Goal: Task Accomplishment & Management: Use online tool/utility

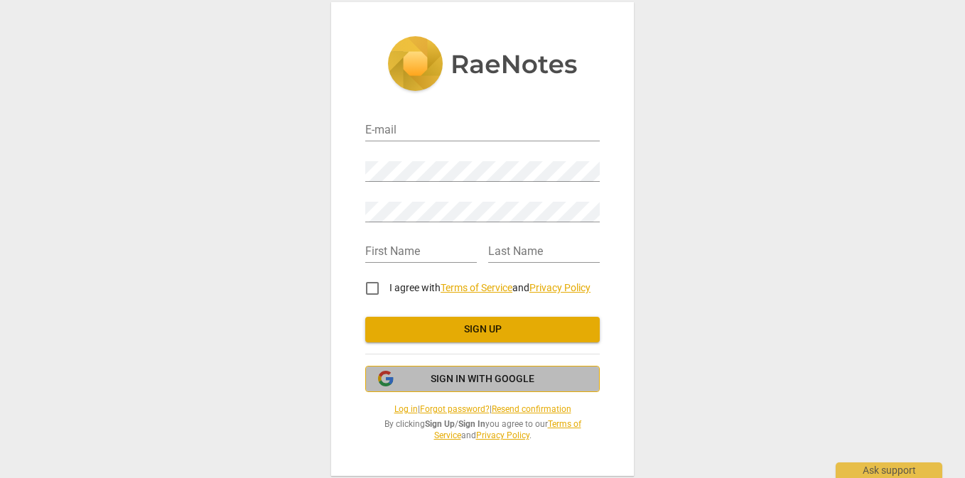
click at [479, 377] on span "Sign in with Google" at bounding box center [483, 379] width 104 height 14
click at [431, 375] on span "Sign in with Google" at bounding box center [483, 379] width 104 height 14
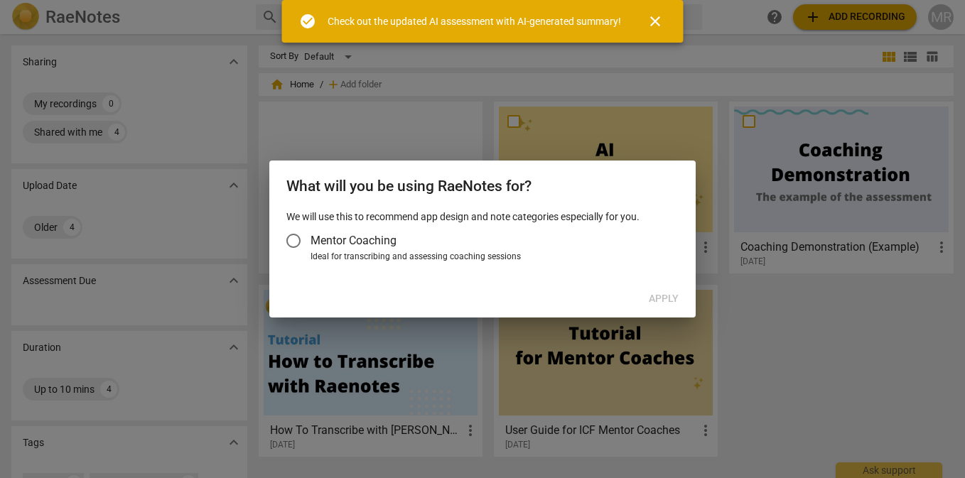
click at [294, 240] on input "Mentor Coaching" at bounding box center [293, 241] width 34 height 34
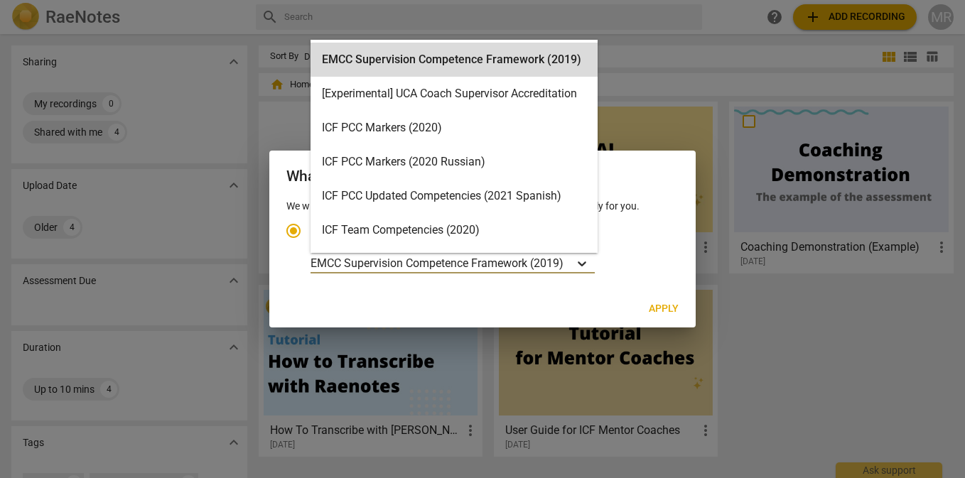
click at [586, 262] on icon "Account type" at bounding box center [582, 264] width 14 height 14
click at [0, 0] on input "Ideal for transcribing and assessing coaching sessions EMCC Supervision Compete…" at bounding box center [0, 0] width 0 height 0
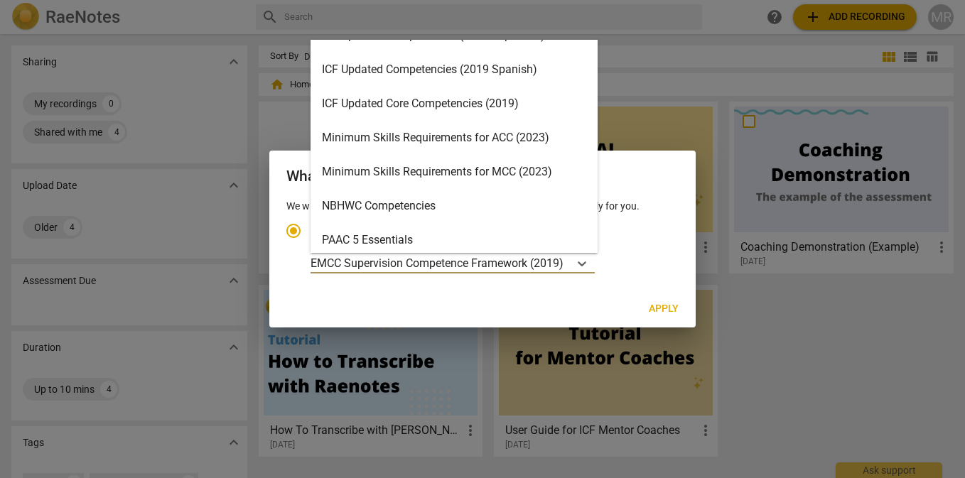
scroll to position [227, 0]
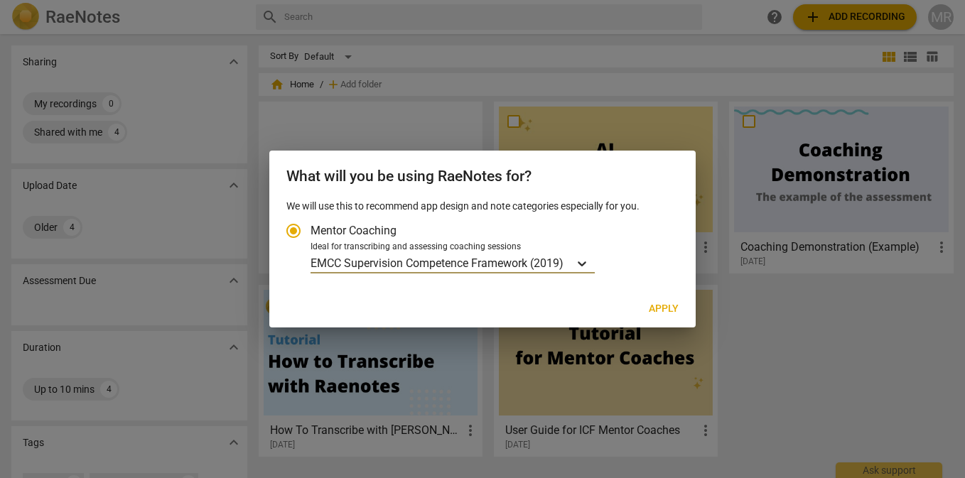
click at [586, 264] on icon "Account type" at bounding box center [582, 264] width 14 height 14
click at [0, 0] on input "Ideal for transcribing and assessing coaching sessions option EMCC Supervision …" at bounding box center [0, 0] width 0 height 0
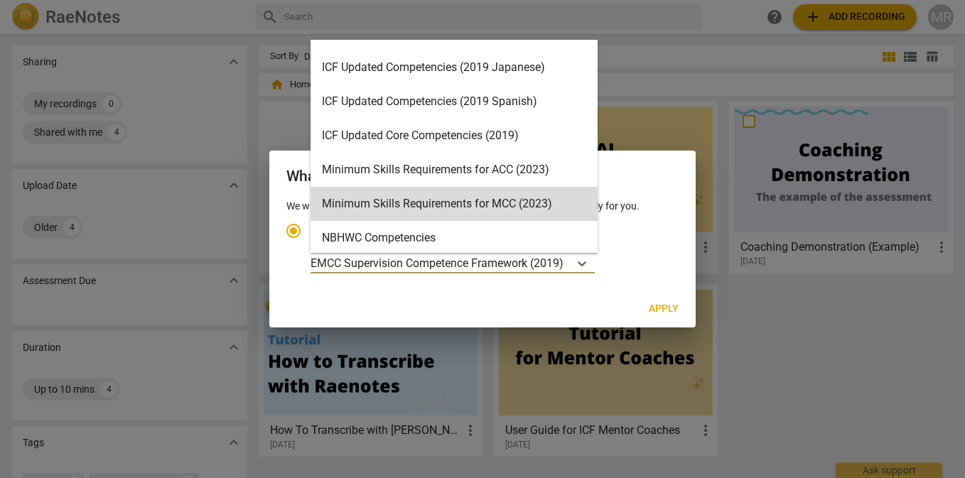
scroll to position [193, 0]
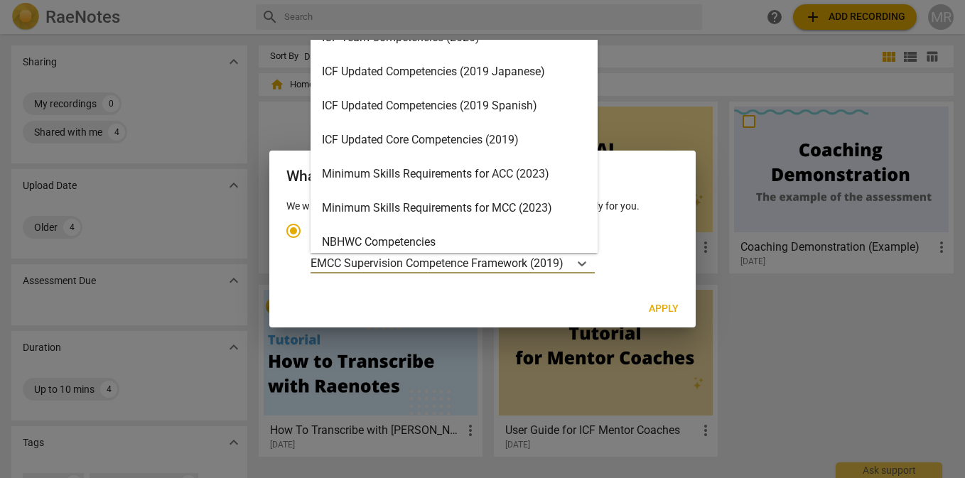
click at [468, 141] on div "ICF Updated Core Competencies (2019)" at bounding box center [454, 140] width 287 height 34
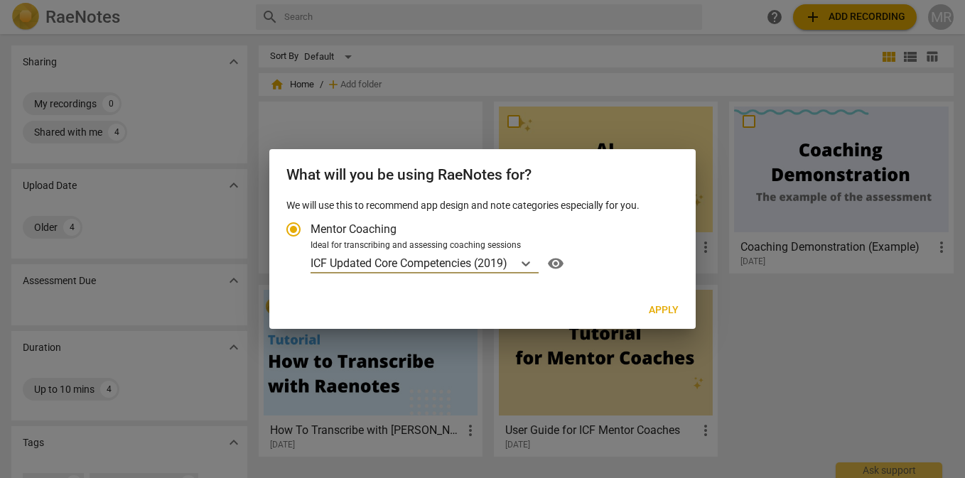
click at [291, 230] on input "Mentor Coaching" at bounding box center [293, 230] width 34 height 34
click at [558, 262] on span "visibility" at bounding box center [555, 263] width 23 height 17
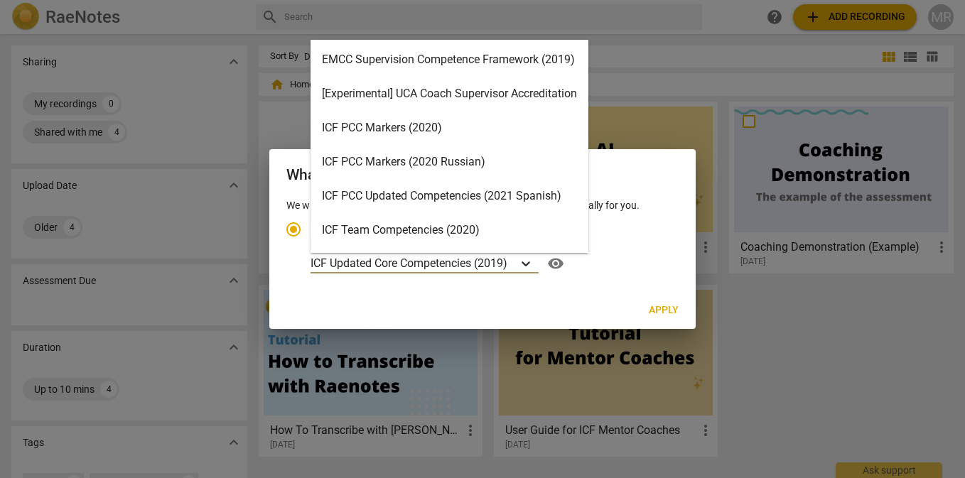
click at [526, 263] on icon "Account type" at bounding box center [526, 264] width 9 height 5
click at [0, 0] on input "Ideal for transcribing and assessing coaching sessions ICF Updated Core Compete…" at bounding box center [0, 0] width 0 height 0
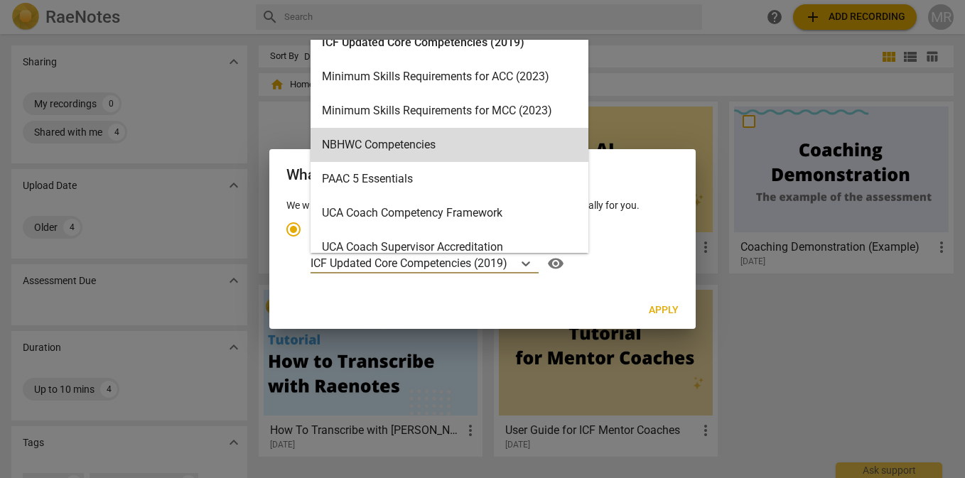
scroll to position [304, 0]
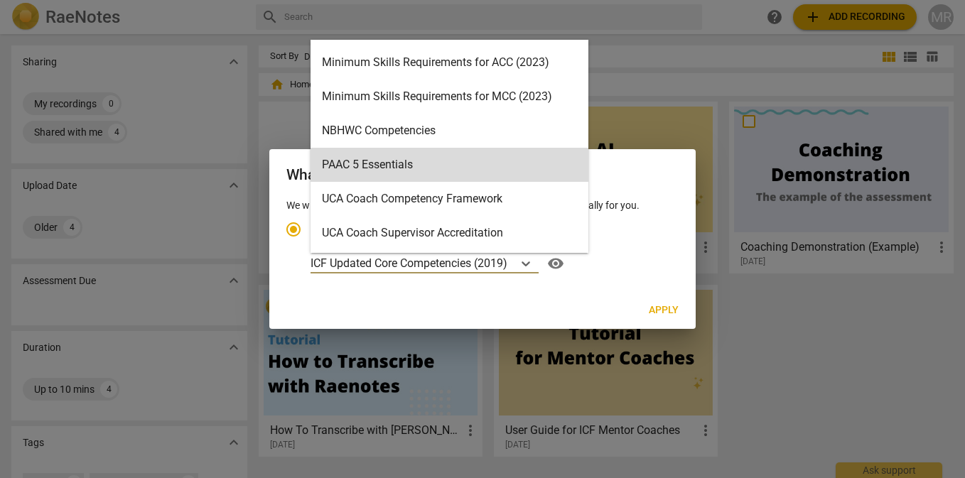
click at [642, 244] on div "Ideal for transcribing and assessing coaching sessions" at bounding box center [493, 246] width 364 height 13
click at [0, 0] on input "Ideal for transcribing and assessing coaching sessions PAAC 5 Essentials, 13 of…" at bounding box center [0, 0] width 0 height 0
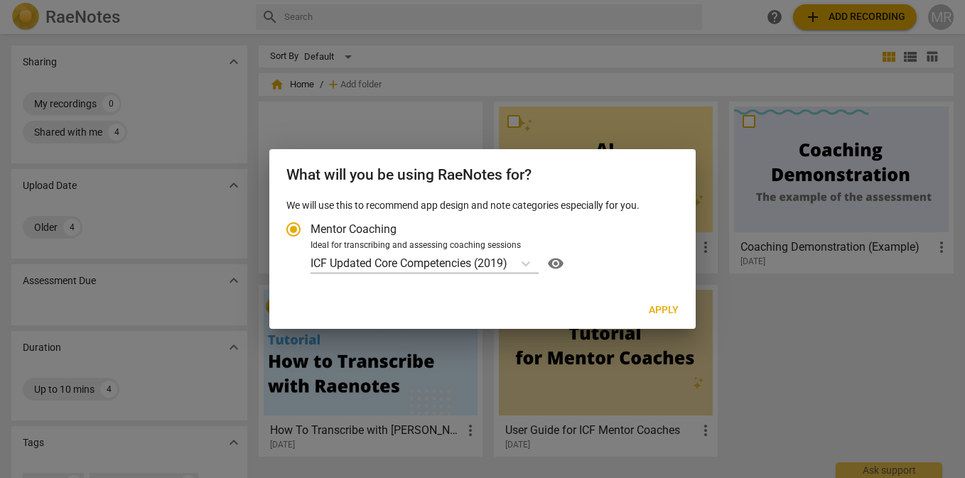
click at [664, 308] on span "Apply" at bounding box center [664, 310] width 30 height 14
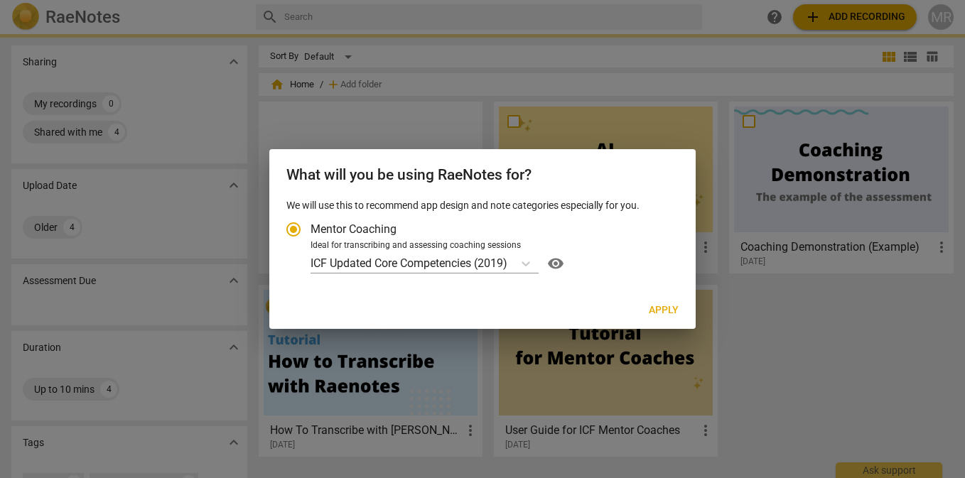
radio input "false"
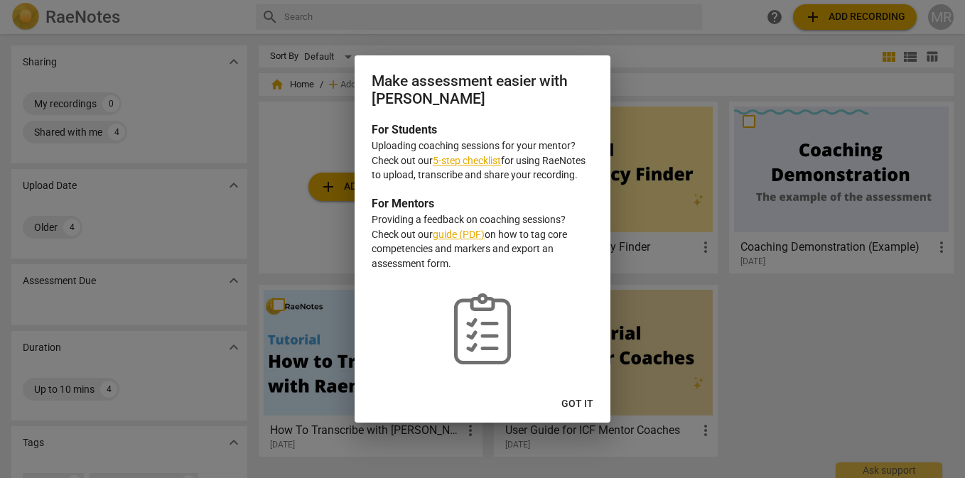
click at [573, 400] on span "Got it" at bounding box center [577, 404] width 32 height 14
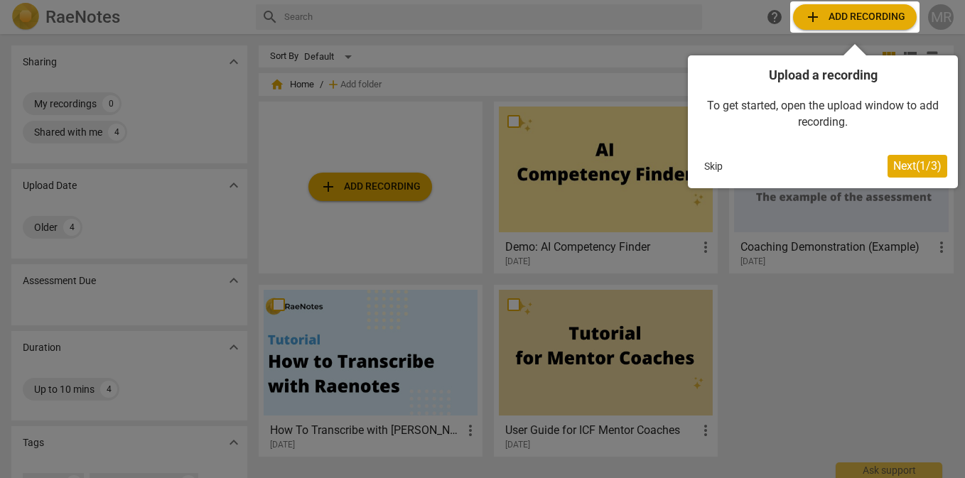
click at [849, 15] on div at bounding box center [854, 16] width 129 height 31
click at [904, 165] on span "Next ( 1 / 3 )" at bounding box center [917, 166] width 48 height 14
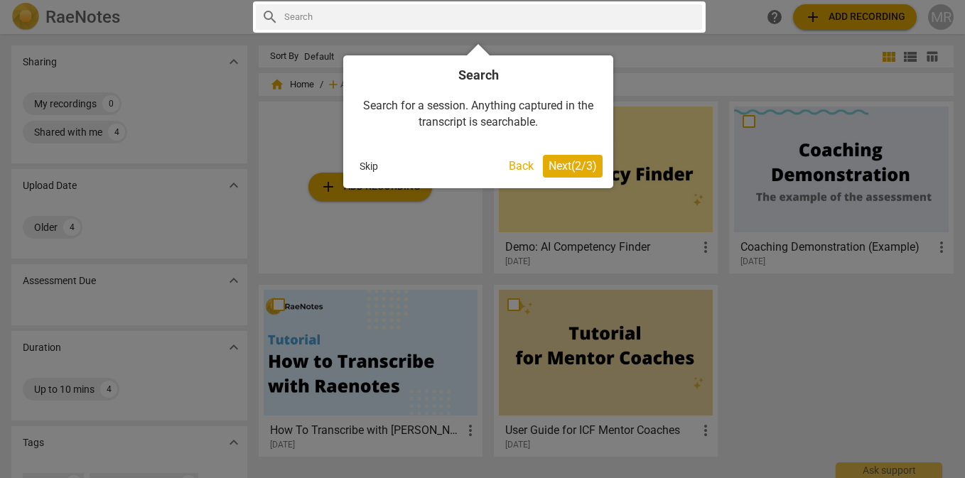
click at [567, 162] on span "Next ( 2 / 3 )" at bounding box center [573, 166] width 48 height 14
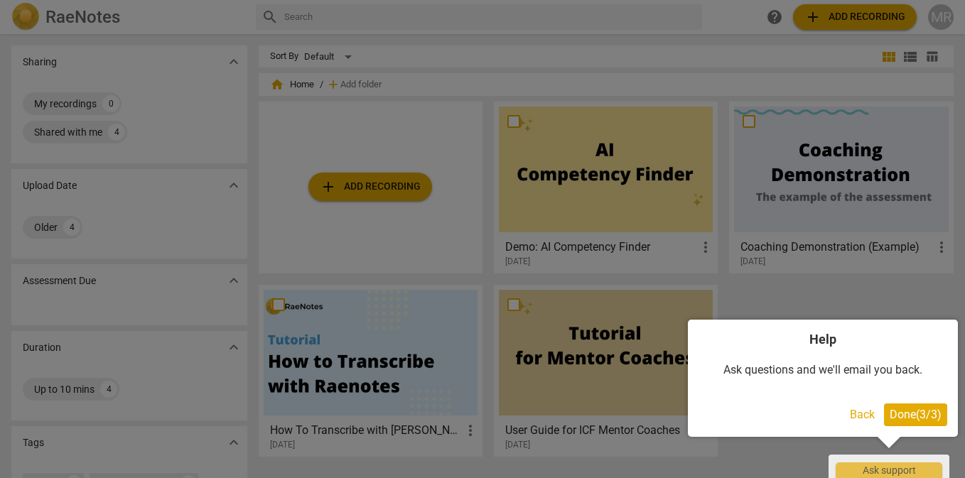
click at [916, 412] on span "Done ( 3 / 3 )" at bounding box center [916, 415] width 52 height 14
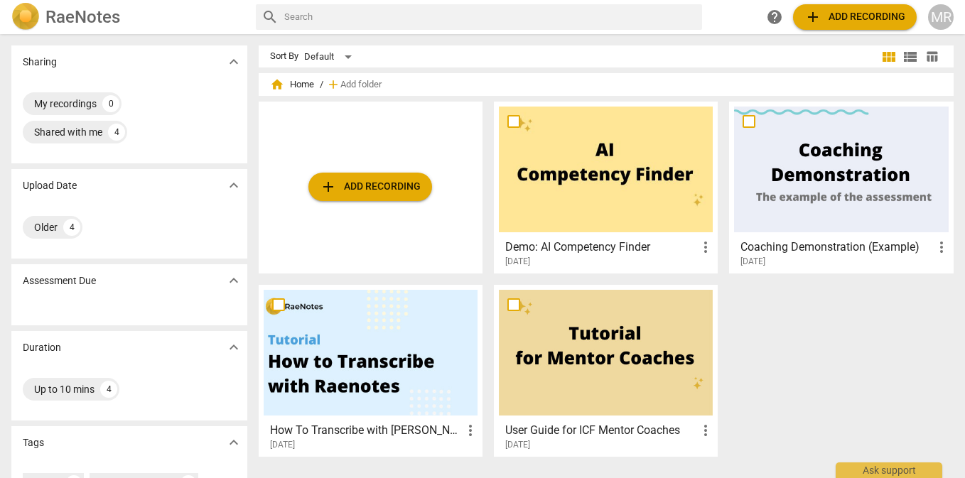
click at [365, 188] on span "add Add recording" at bounding box center [370, 186] width 101 height 17
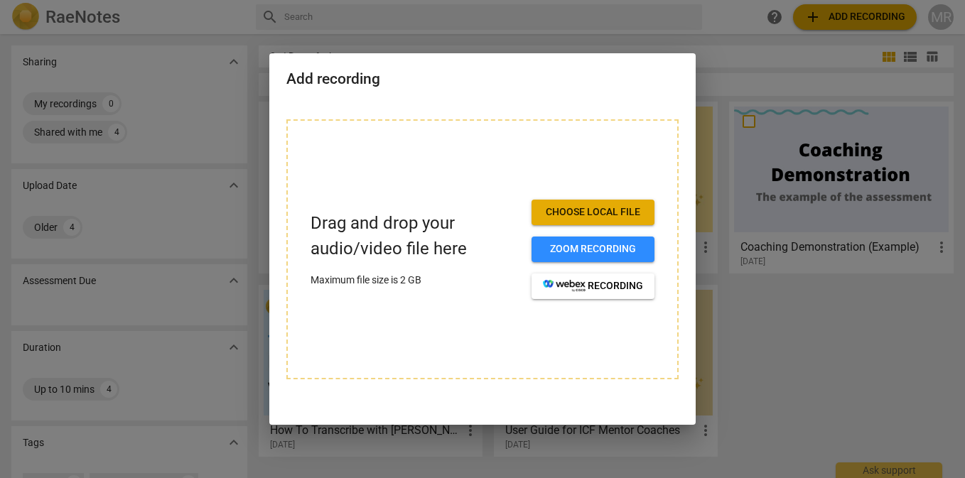
click at [588, 210] on span "Choose local file" at bounding box center [593, 212] width 100 height 14
click at [724, 273] on div at bounding box center [482, 239] width 965 height 478
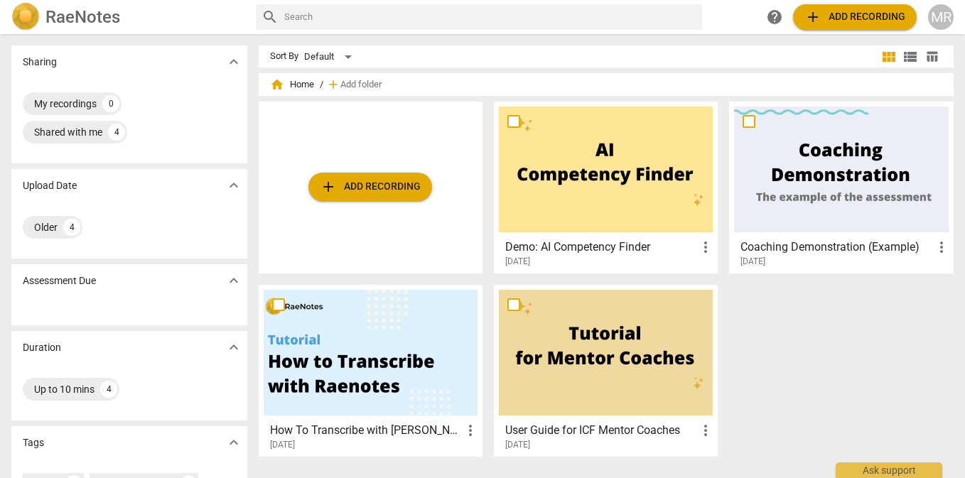
click at [378, 184] on span "add Add recording" at bounding box center [370, 186] width 101 height 17
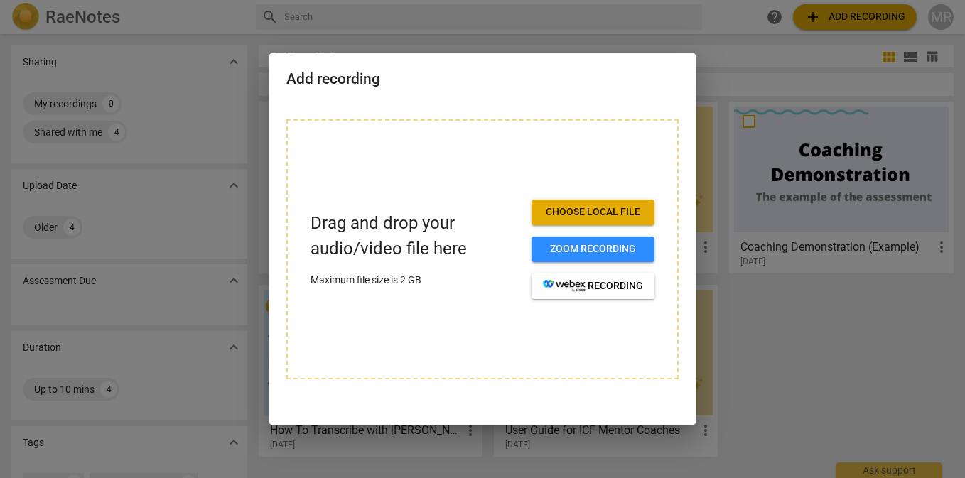
click at [579, 209] on span "Choose local file" at bounding box center [593, 212] width 100 height 14
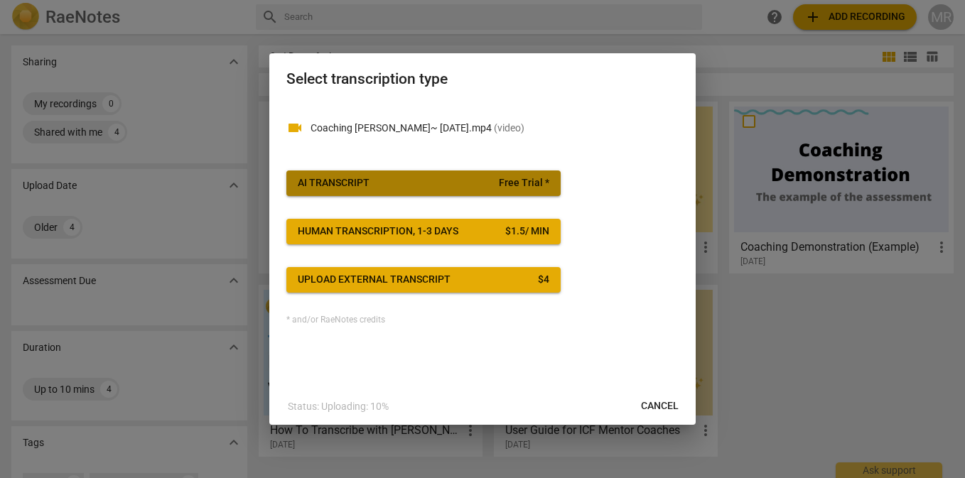
click at [373, 180] on span "AI Transcript Free Trial *" at bounding box center [424, 183] width 252 height 14
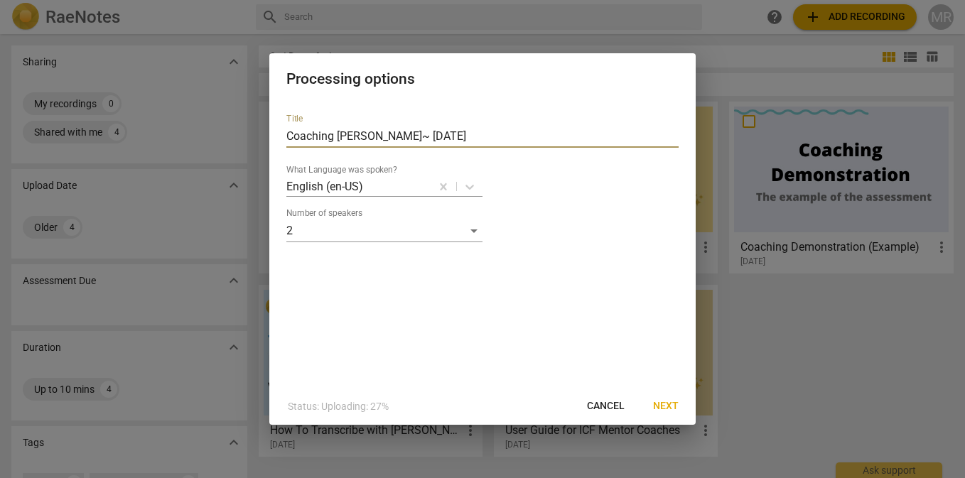
drag, startPoint x: 456, startPoint y: 133, endPoint x: 269, endPoint y: 141, distance: 187.8
click at [269, 141] on div "Title Coaching Yolanda C.~ 8.21.25 What Language was spoken? English (en-US) Nu…" at bounding box center [482, 245] width 426 height 286
type input "Coaching Performance Evaluation"
click at [670, 406] on span "Next" at bounding box center [666, 406] width 26 height 14
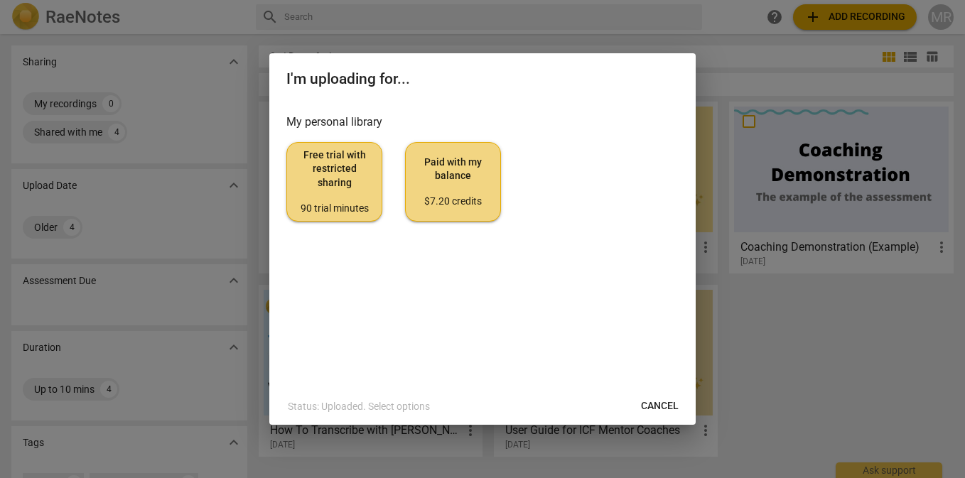
click at [453, 182] on span "Paid with my balance $7.20 credits" at bounding box center [453, 182] width 72 height 53
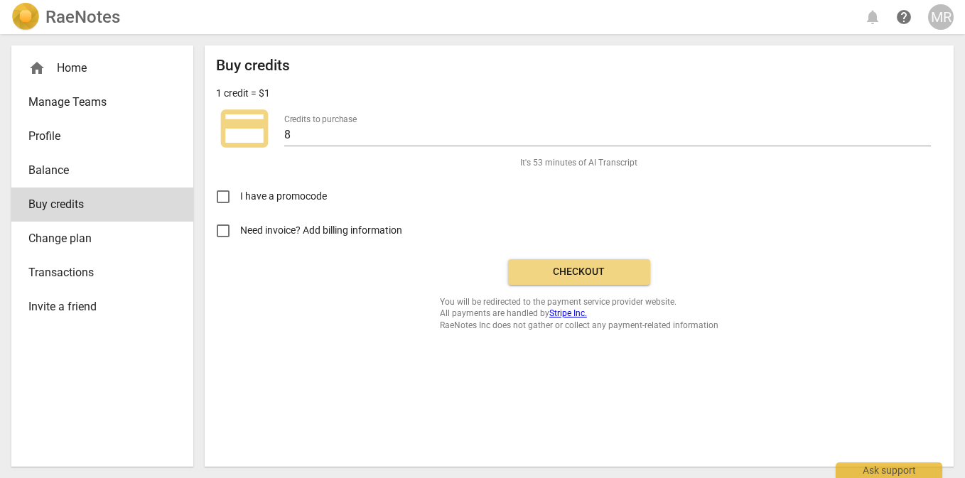
click at [220, 232] on input "Need invoice? Add billing information" at bounding box center [223, 231] width 34 height 34
checkbox input "true"
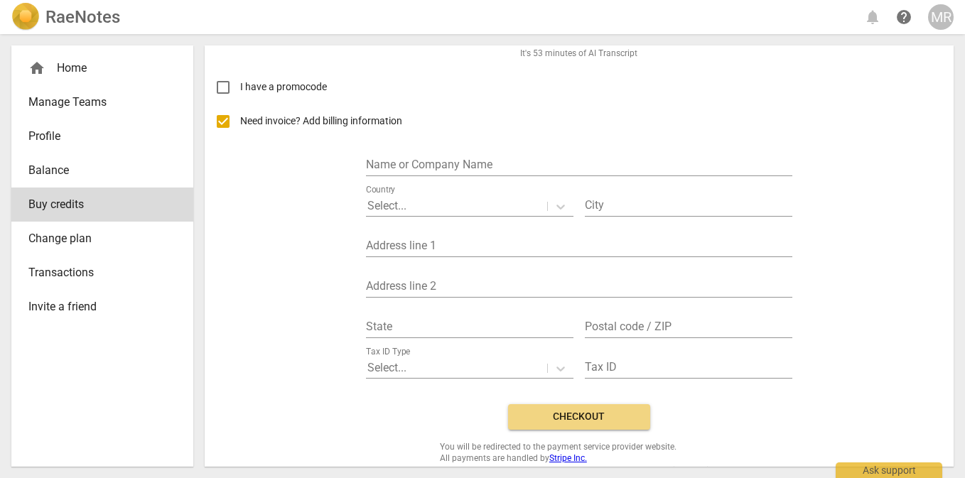
scroll to position [113, 0]
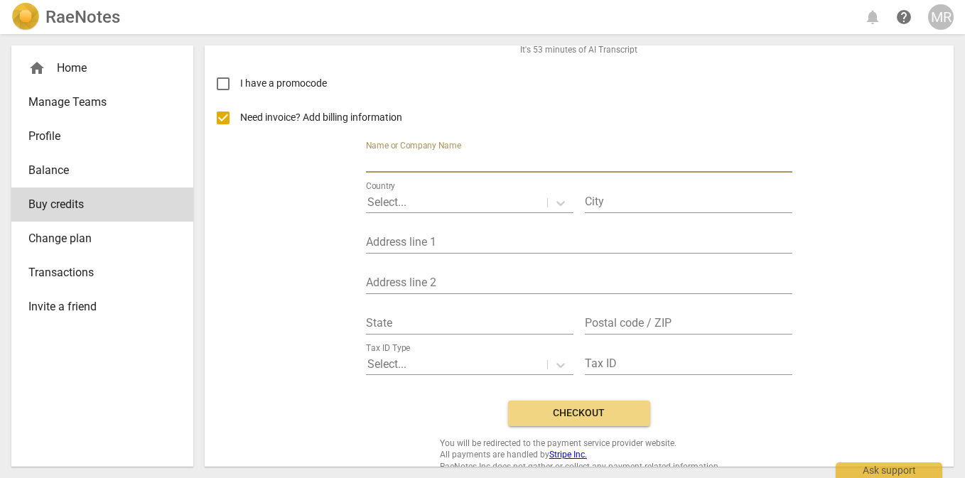
click at [383, 157] on input "text" at bounding box center [579, 162] width 426 height 21
type input "m"
type input "Mindful Yoke"
click at [395, 200] on p "Select..." at bounding box center [386, 202] width 39 height 16
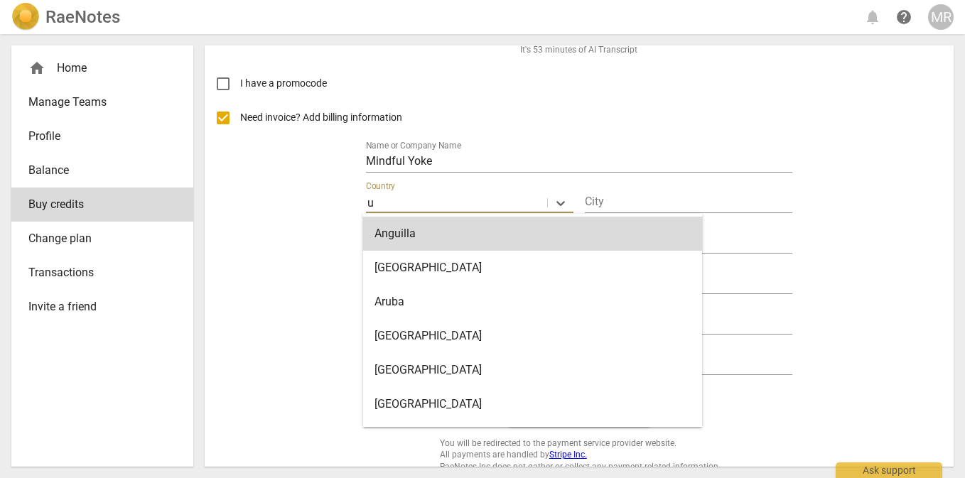
type input "us"
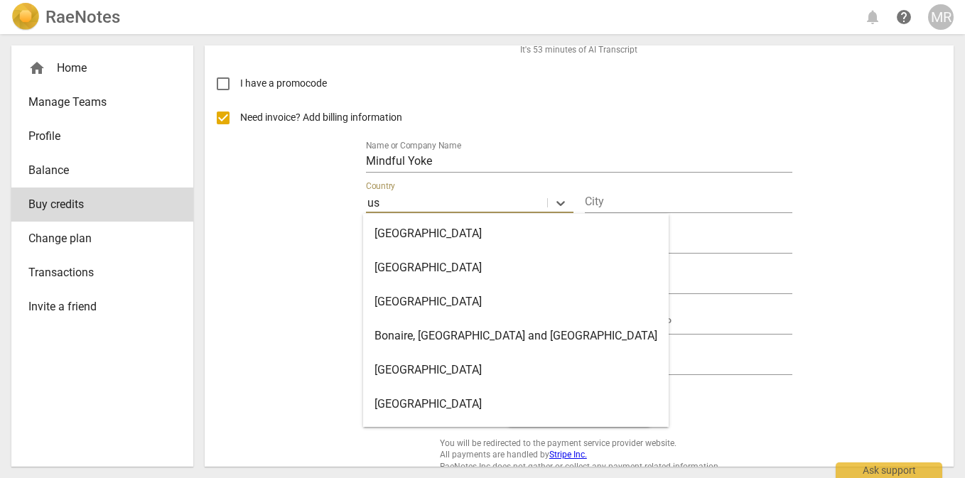
scroll to position [65, 0]
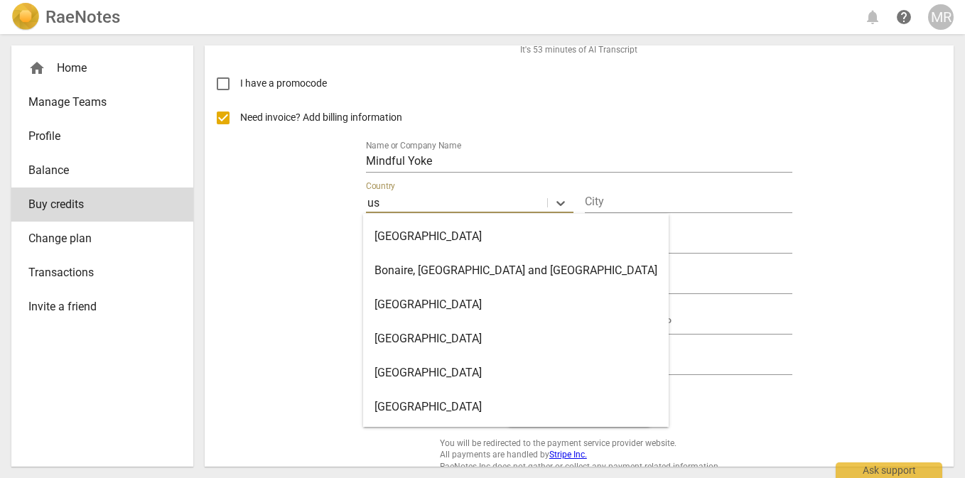
click at [382, 411] on div "United States" at bounding box center [516, 407] width 306 height 34
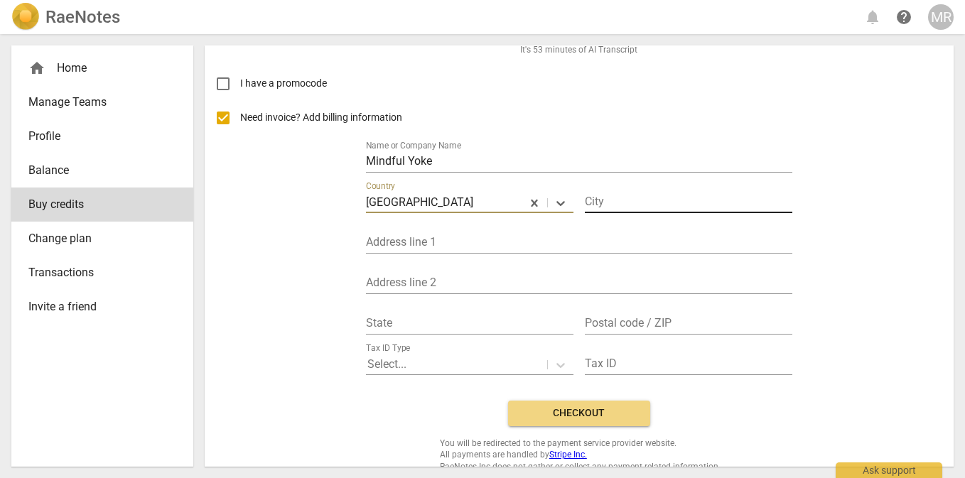
click at [623, 199] on input "text" at bounding box center [689, 203] width 208 height 21
type input "Farmington"
type input "309 N Gladeview Dr."
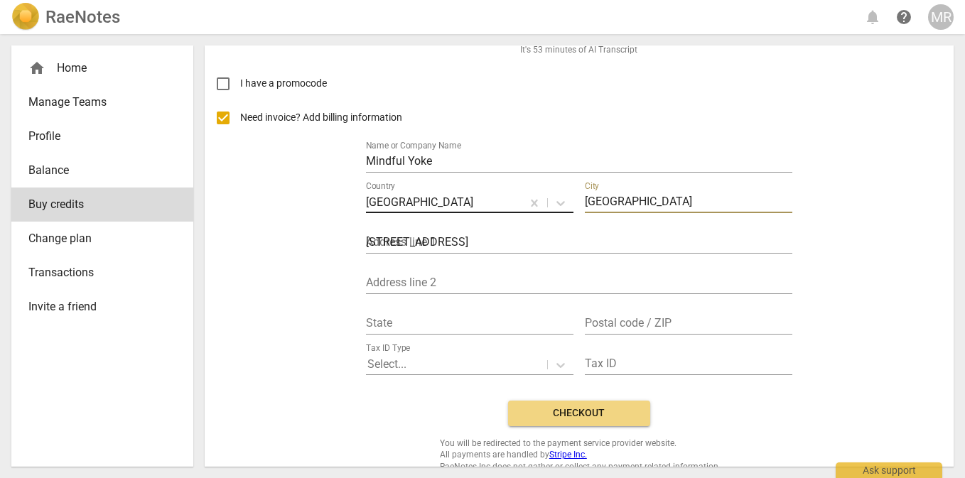
type input "NM"
type input "87401"
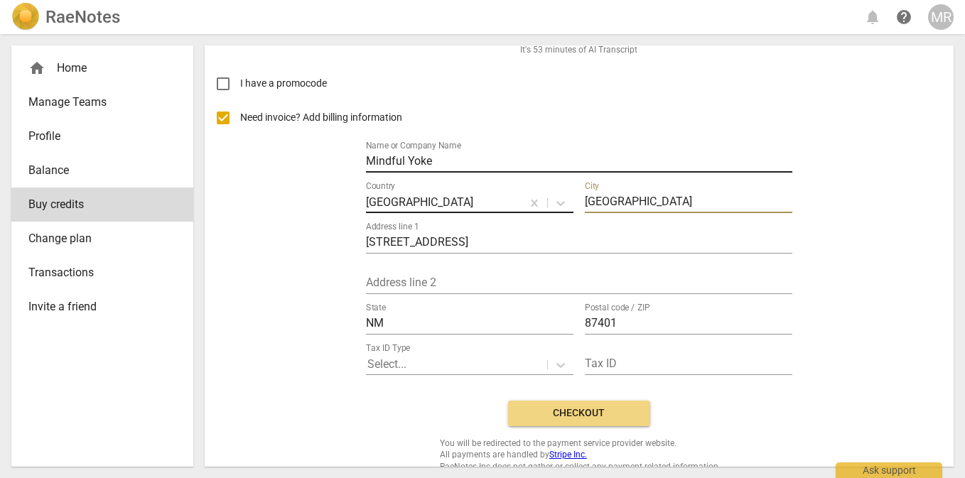
click at [440, 160] on input "Mindful Yoke" at bounding box center [579, 162] width 426 height 21
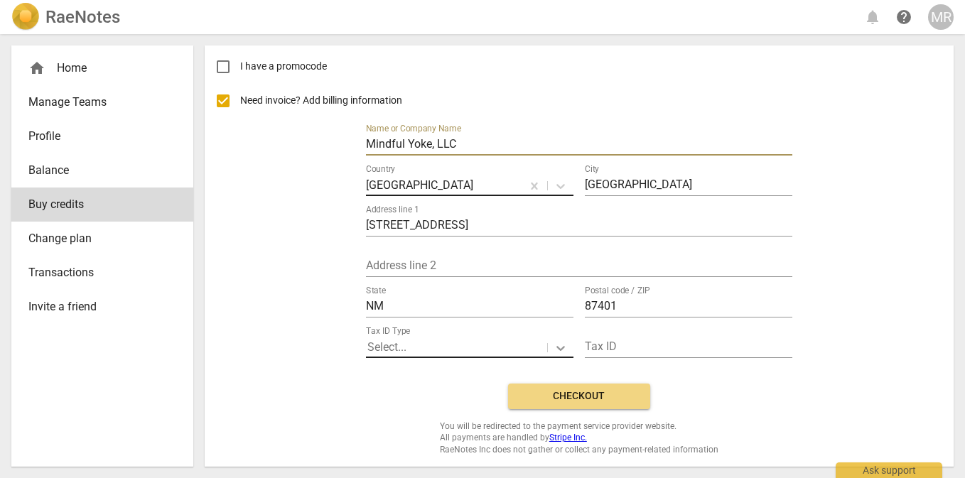
type input "Mindful Yoke, LLC"
click at [558, 347] on icon at bounding box center [561, 348] width 14 height 14
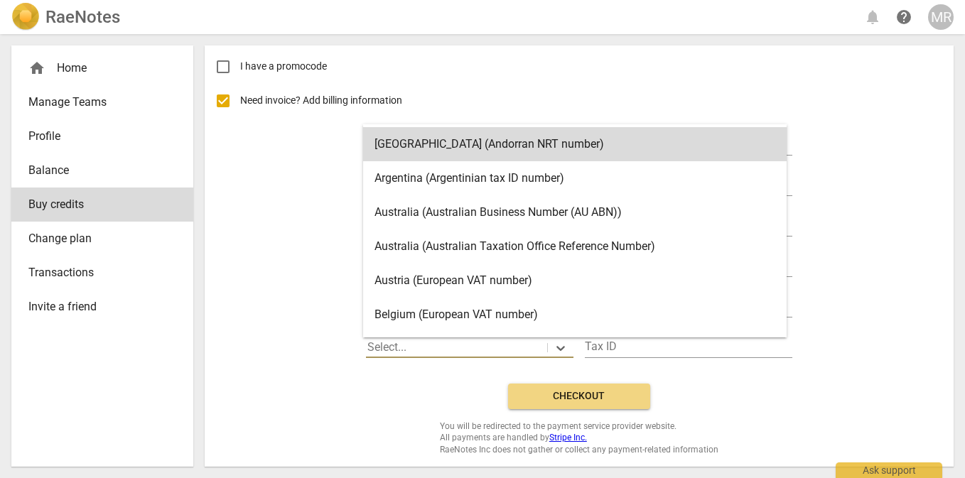
click at [876, 324] on div "Need invoice? Add billing information Name or Company Name Mindful Yoke, LLC Co…" at bounding box center [579, 228] width 726 height 289
click at [558, 346] on icon at bounding box center [561, 348] width 14 height 14
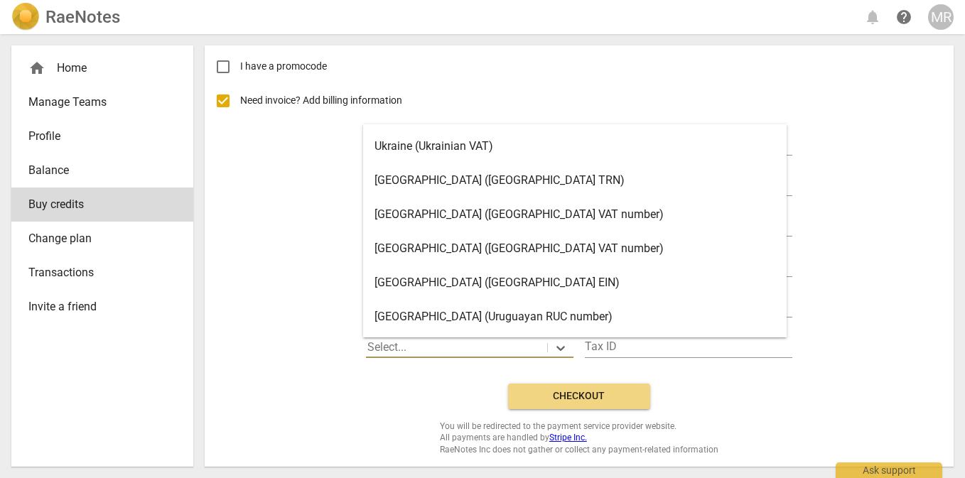
scroll to position [2861, 0]
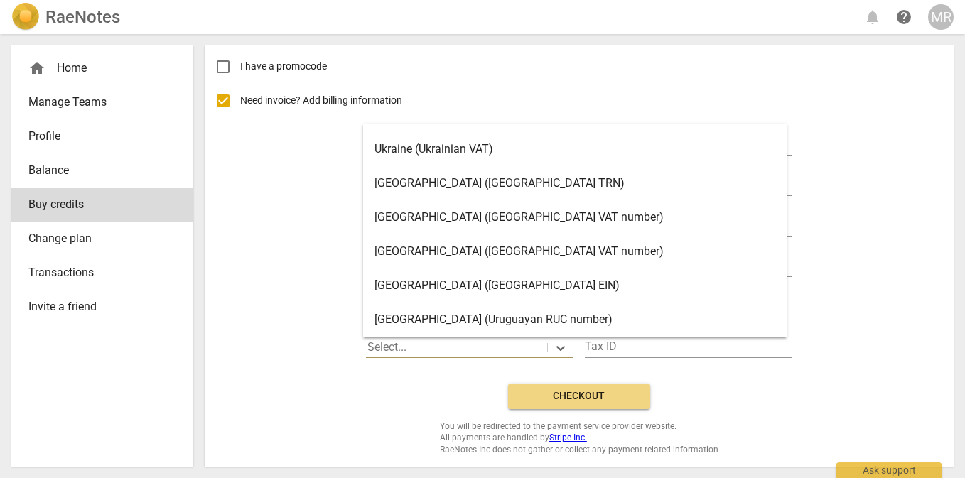
click at [493, 285] on div "United States (United States EIN)" at bounding box center [575, 286] width 424 height 34
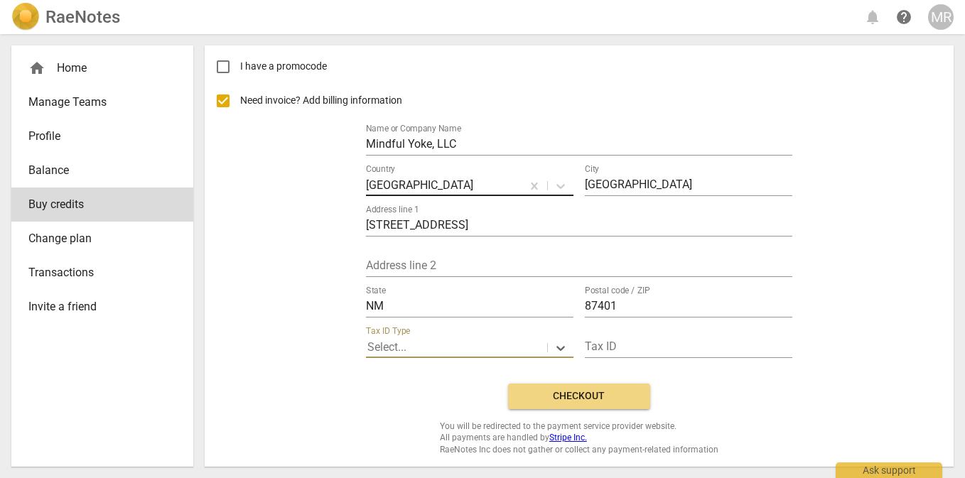
click at [559, 394] on span "Checkout" at bounding box center [579, 396] width 119 height 14
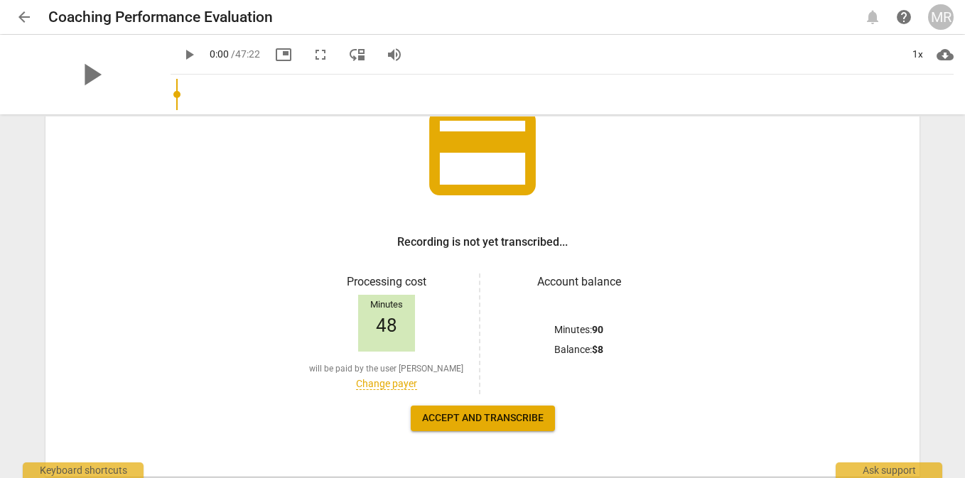
scroll to position [124, 0]
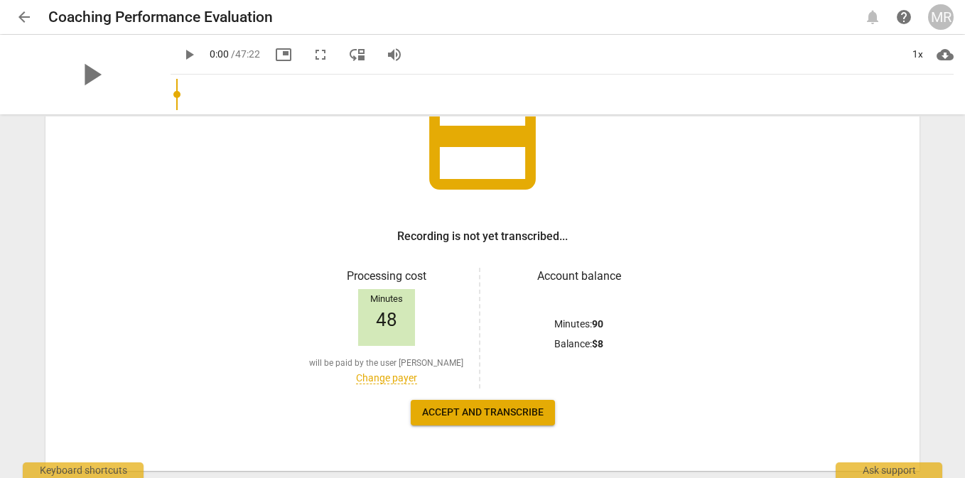
click at [478, 413] on span "Accept and transcribe" at bounding box center [483, 413] width 122 height 14
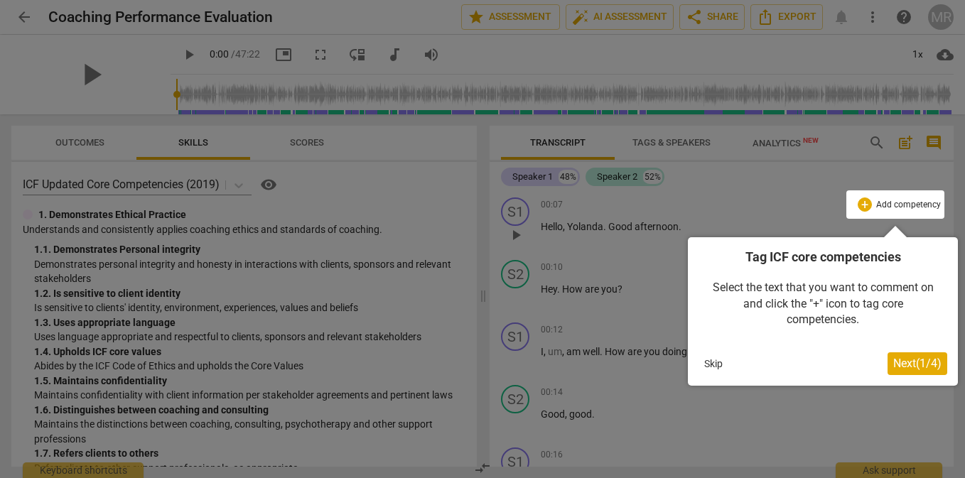
click at [905, 375] on div "Tag ICF core competencies Select the text that you want to comment on and click…" at bounding box center [823, 311] width 270 height 149
click at [905, 363] on span "Next ( 1 / 4 )" at bounding box center [917, 364] width 48 height 14
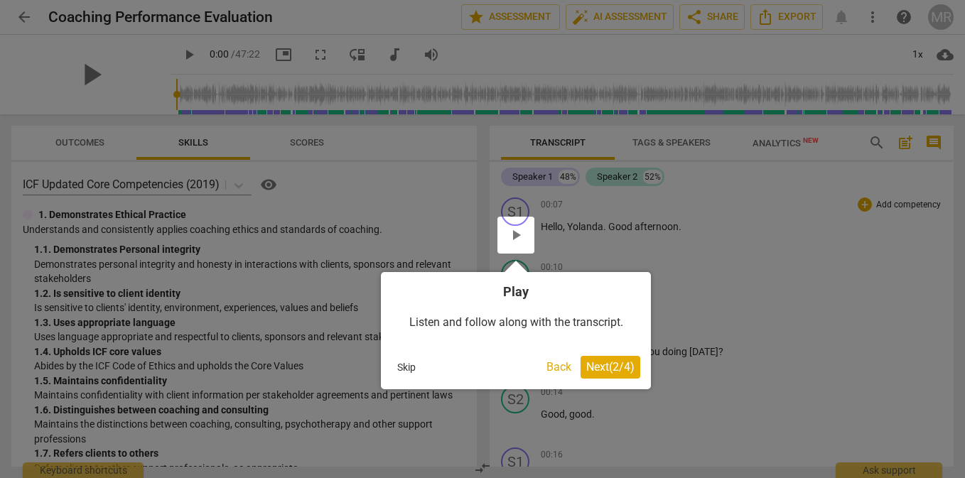
click at [599, 368] on span "Next ( 2 / 4 )" at bounding box center [610, 367] width 48 height 14
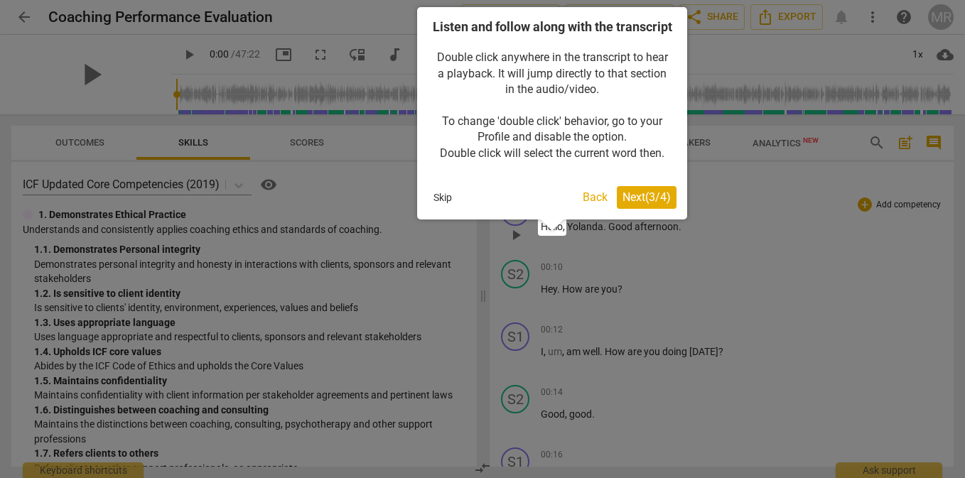
click at [634, 204] on span "Next ( 3 / 4 )" at bounding box center [647, 197] width 48 height 14
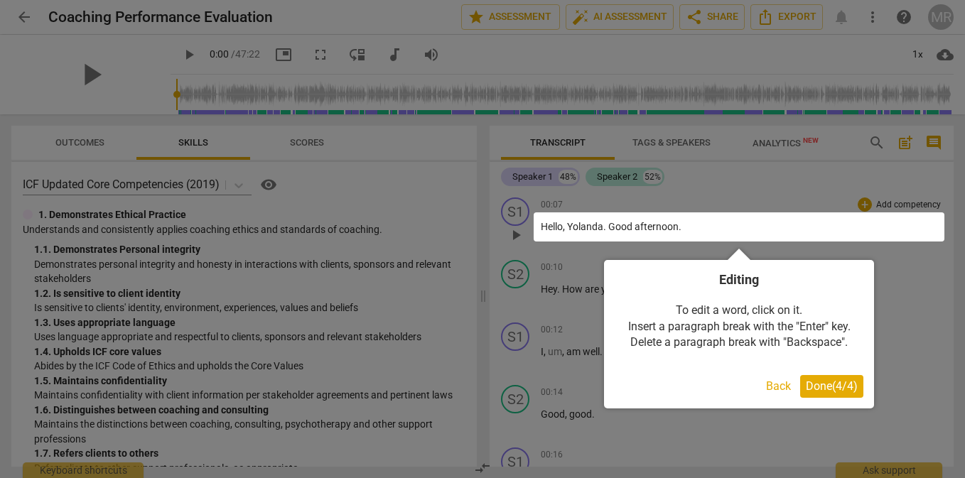
click at [827, 384] on span "Done ( 4 / 4 )" at bounding box center [832, 387] width 52 height 14
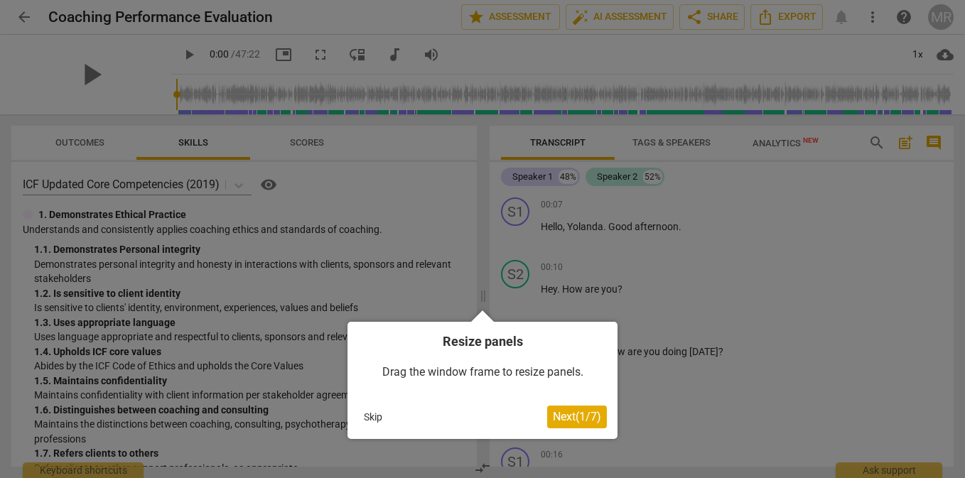
click at [565, 411] on span "Next ( 1 / 7 )" at bounding box center [577, 417] width 48 height 14
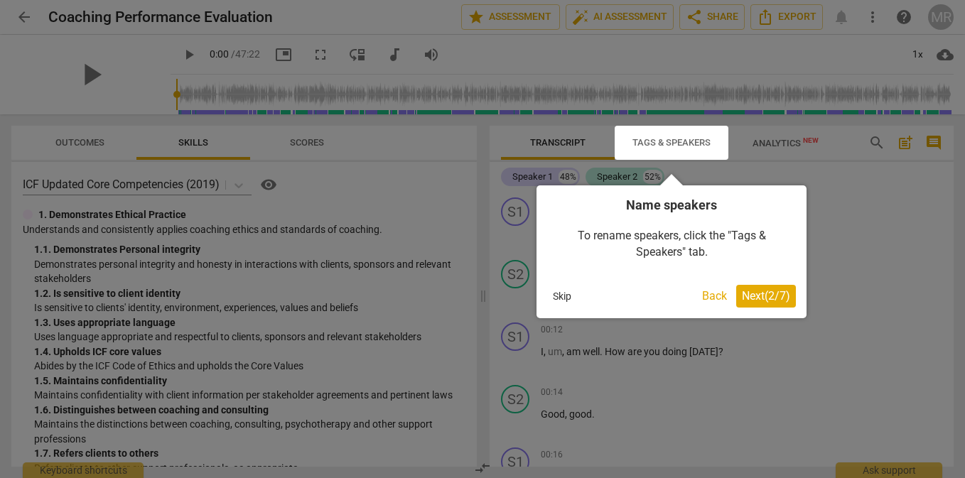
click at [706, 296] on button "Back" at bounding box center [715, 296] width 36 height 23
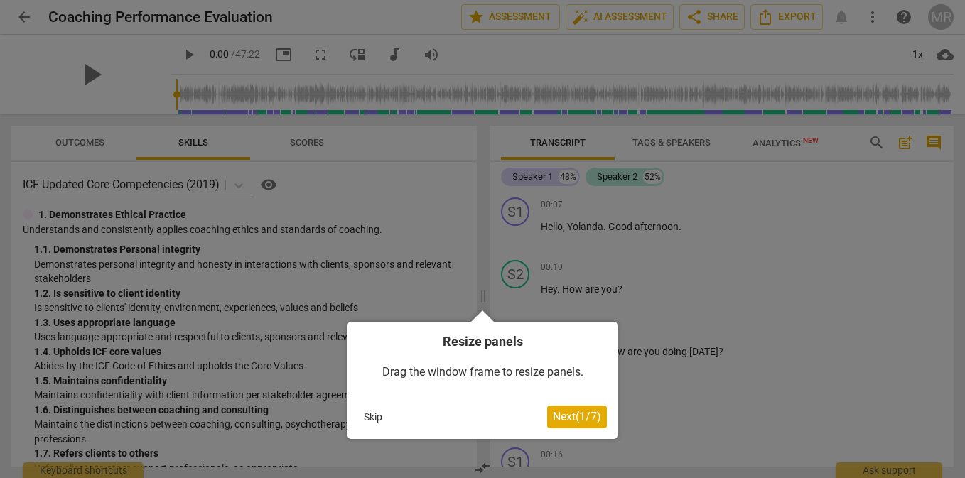
click at [569, 413] on span "Next ( 1 / 7 )" at bounding box center [577, 417] width 48 height 14
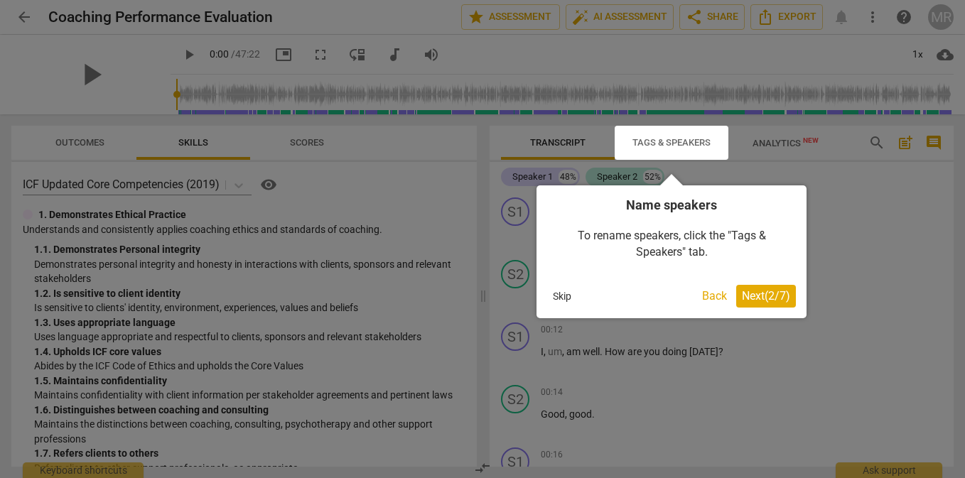
click at [771, 296] on span "Next ( 2 / 7 )" at bounding box center [766, 296] width 48 height 14
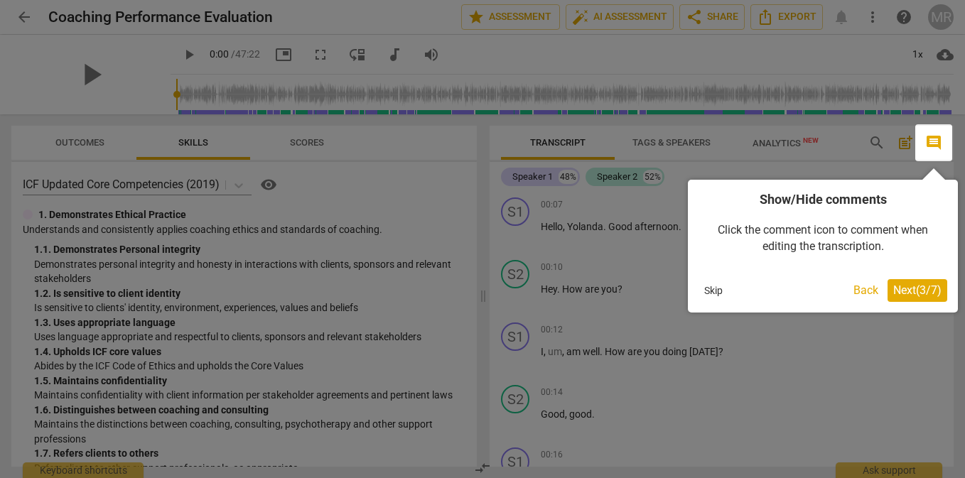
click at [912, 289] on span "Next ( 3 / 7 )" at bounding box center [917, 291] width 48 height 14
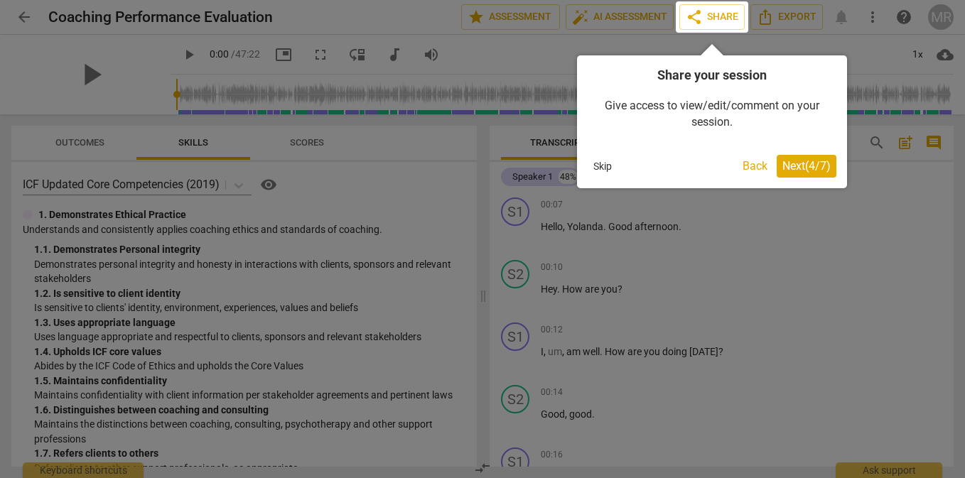
click at [792, 164] on span "Next ( 4 / 7 )" at bounding box center [807, 166] width 48 height 14
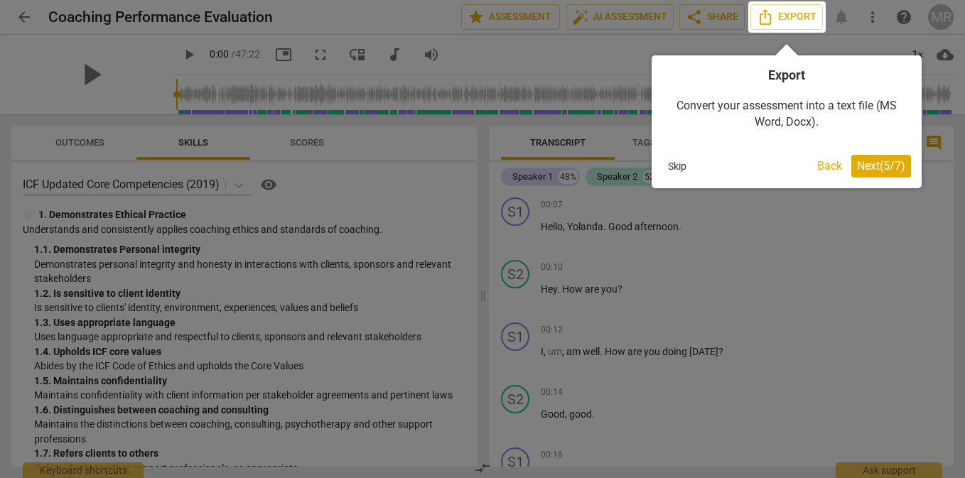
click at [880, 166] on span "Next ( 5 / 7 )" at bounding box center [881, 166] width 48 height 14
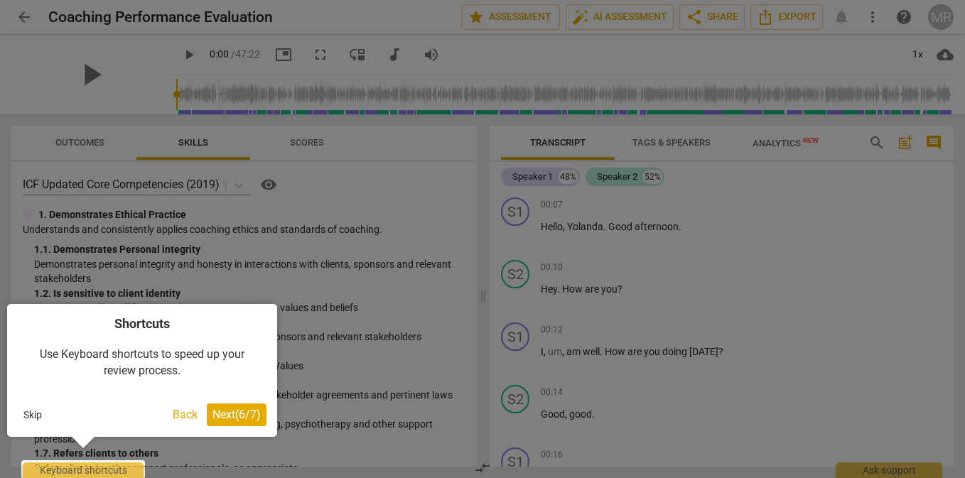
click at [224, 414] on span "Next ( 6 / 7 )" at bounding box center [237, 415] width 48 height 14
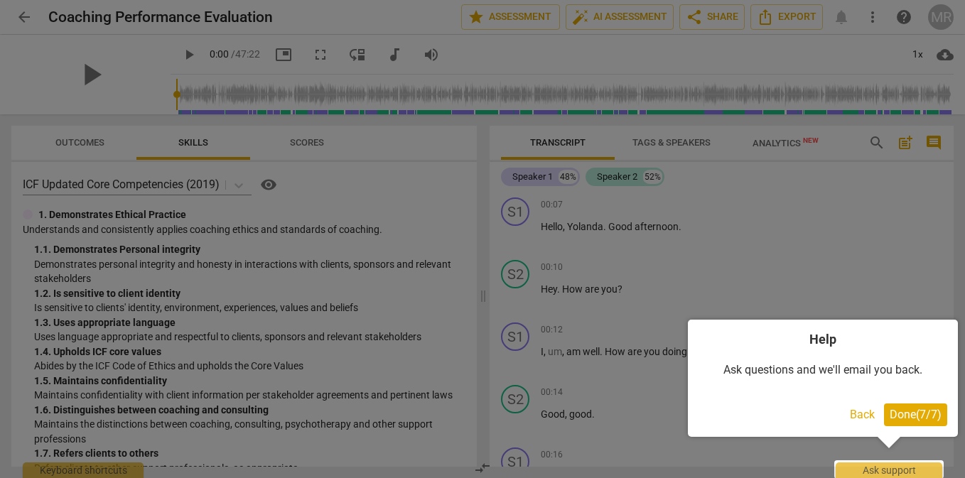
click at [904, 419] on span "Done ( 7 / 7 )" at bounding box center [916, 415] width 52 height 14
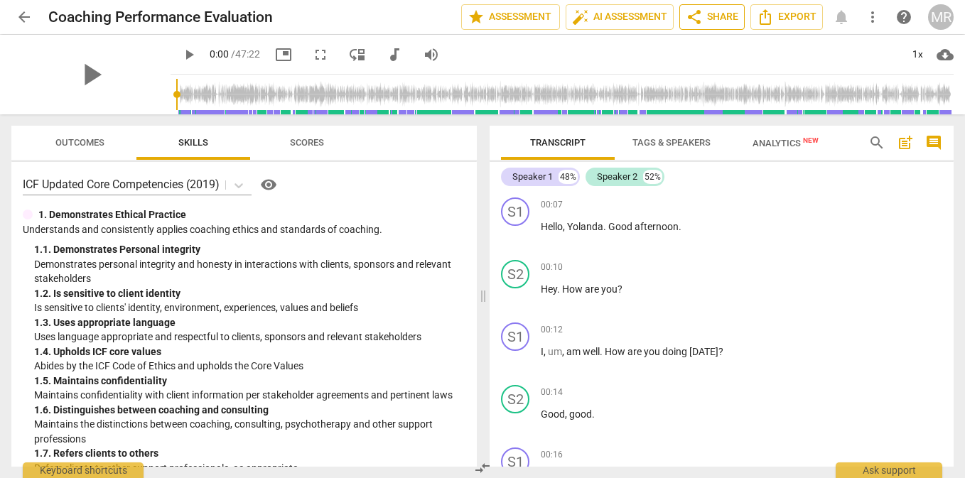
click at [709, 15] on span "share Share" at bounding box center [712, 17] width 53 height 17
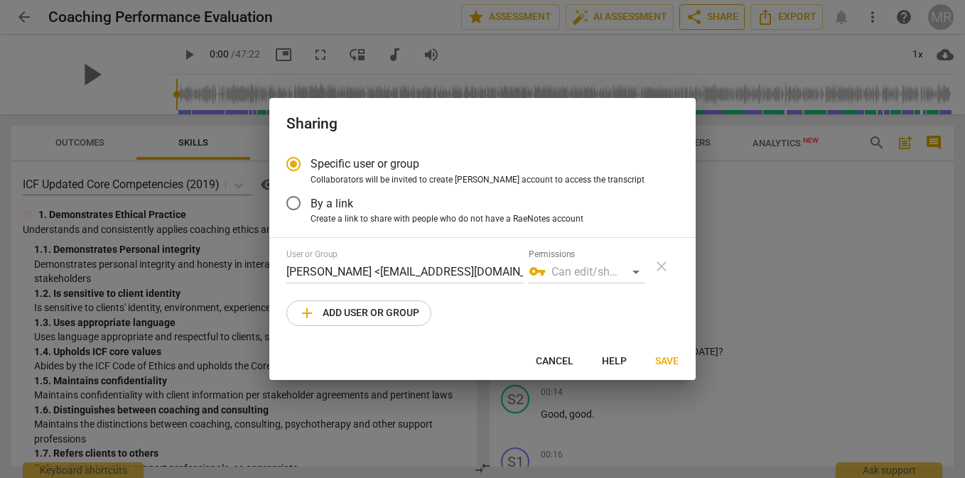
radio input "false"
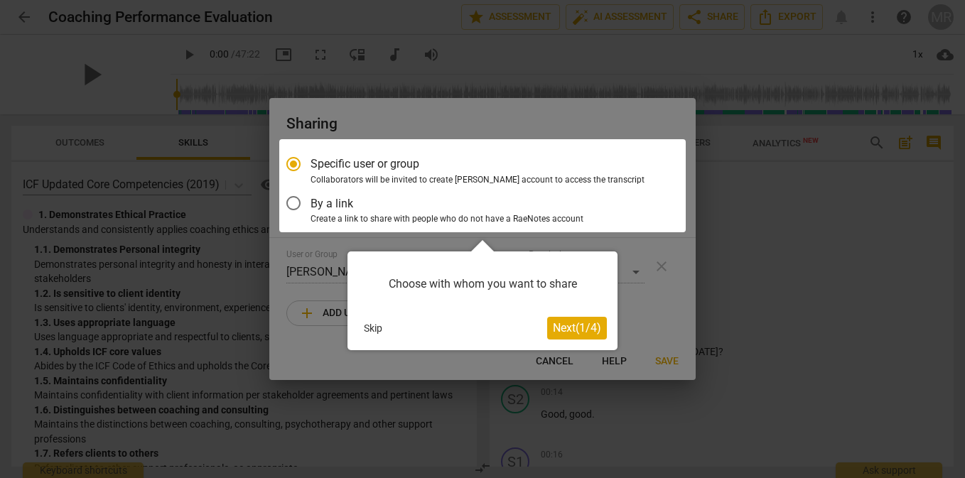
click at [294, 204] on div at bounding box center [482, 185] width 407 height 93
click at [563, 328] on span "Next ( 1 / 4 )" at bounding box center [577, 328] width 48 height 14
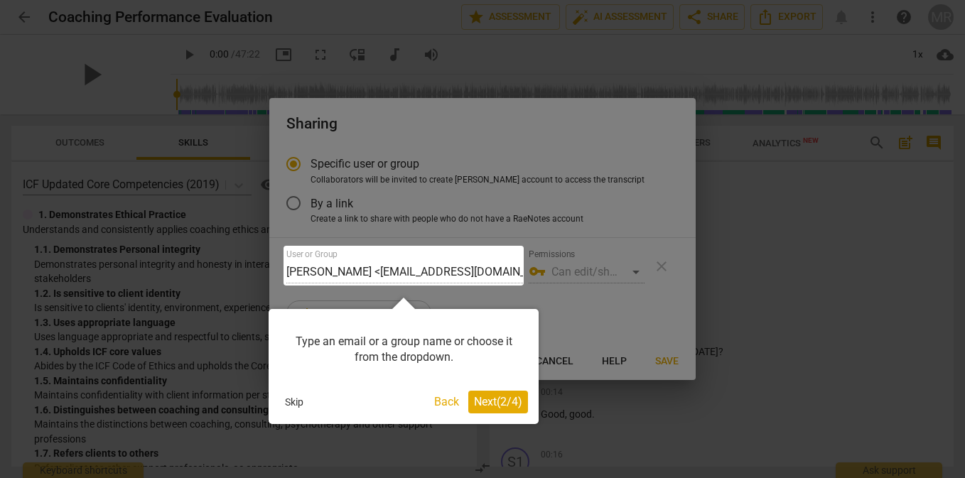
click at [494, 399] on span "Next ( 2 / 4 )" at bounding box center [498, 402] width 48 height 14
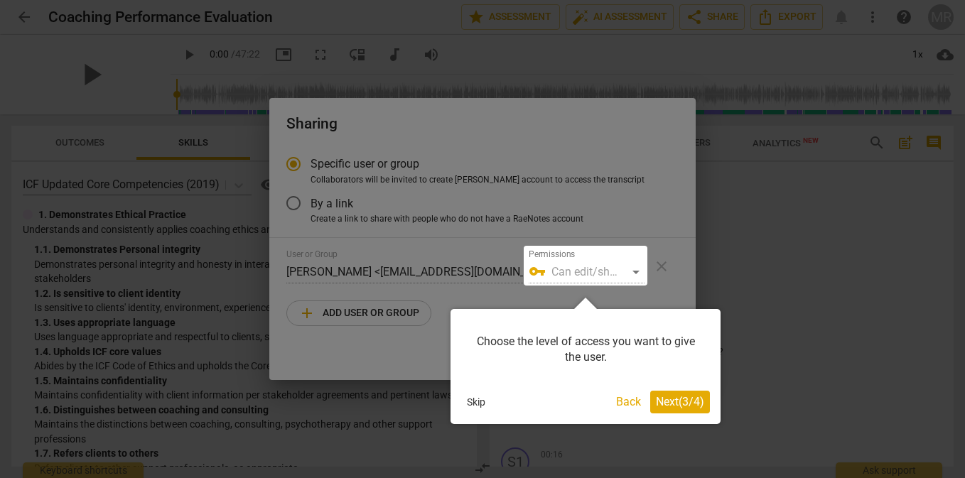
click at [675, 401] on span "Next ( 3 / 4 )" at bounding box center [680, 402] width 48 height 14
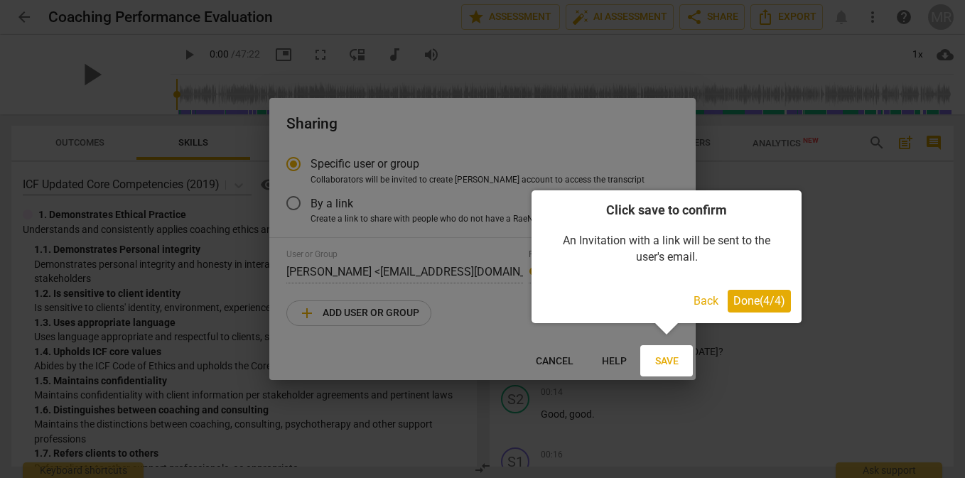
click at [748, 299] on span "Done ( 4 / 4 )" at bounding box center [759, 301] width 52 height 14
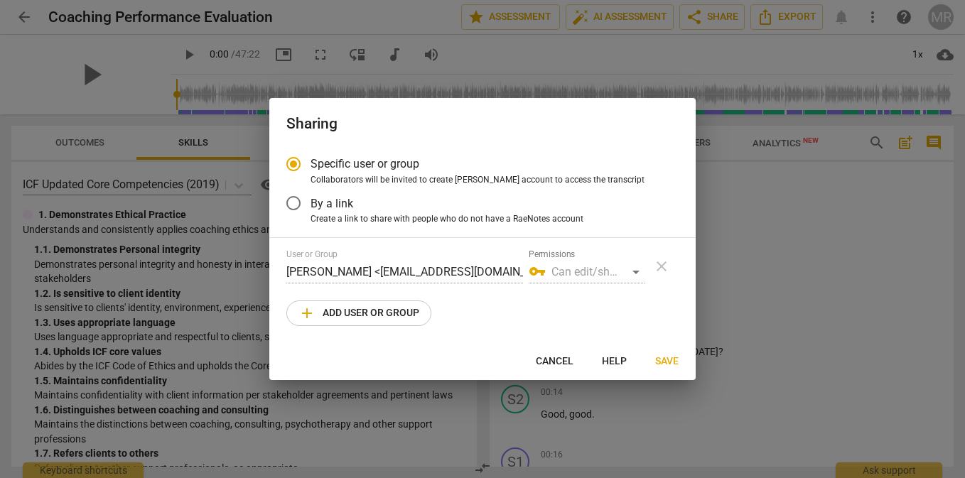
click at [296, 203] on input "By a link" at bounding box center [293, 203] width 34 height 34
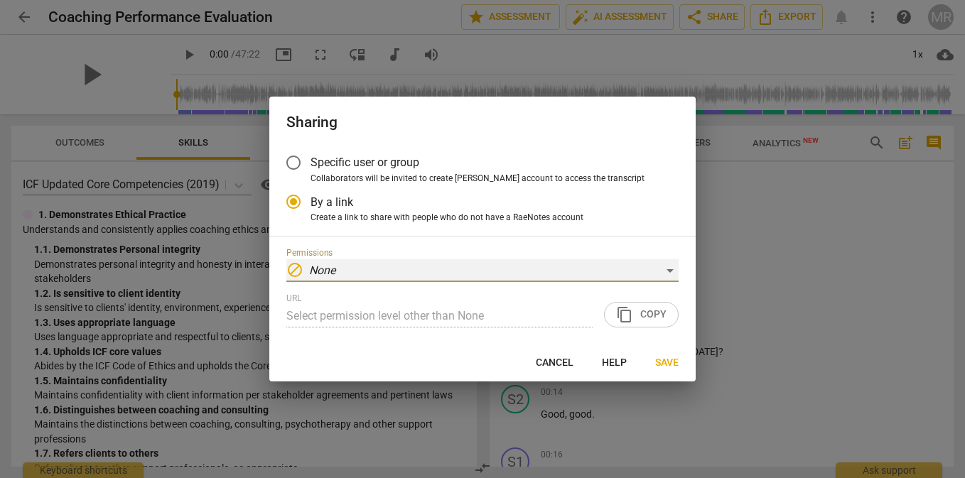
click at [668, 270] on div "block None" at bounding box center [482, 270] width 392 height 23
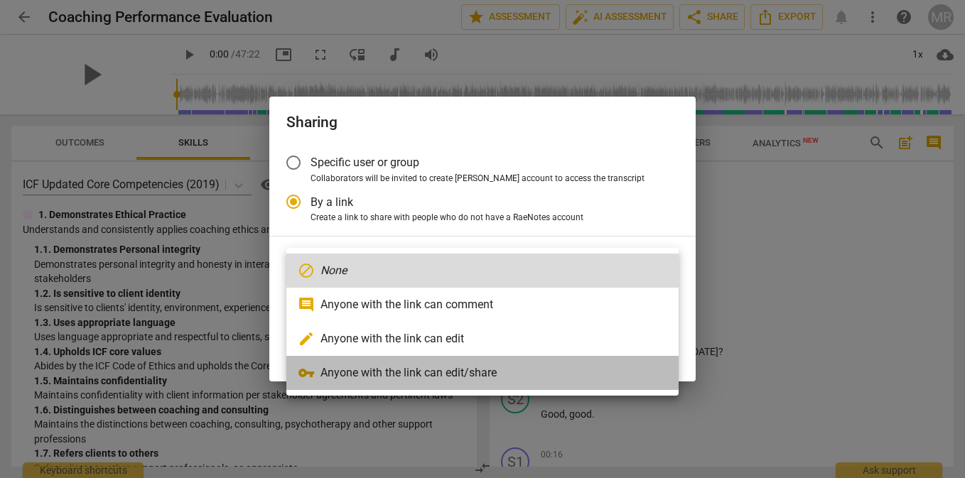
click at [450, 372] on li "vpn_key Anyone with the link can edit/share" at bounding box center [482, 373] width 392 height 34
radio input "false"
type input "[URL][DOMAIN_NAME]"
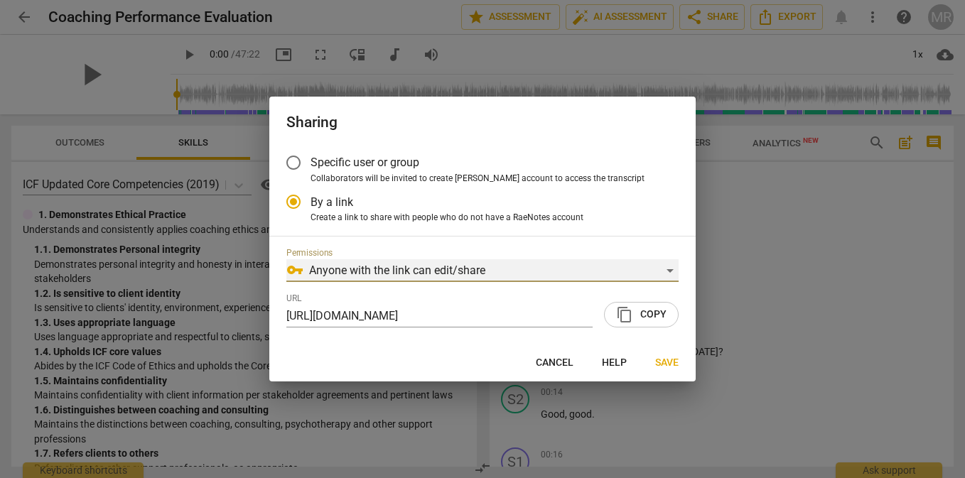
click at [672, 270] on div "vpn_key Anyone with the link can edit/share" at bounding box center [482, 270] width 392 height 23
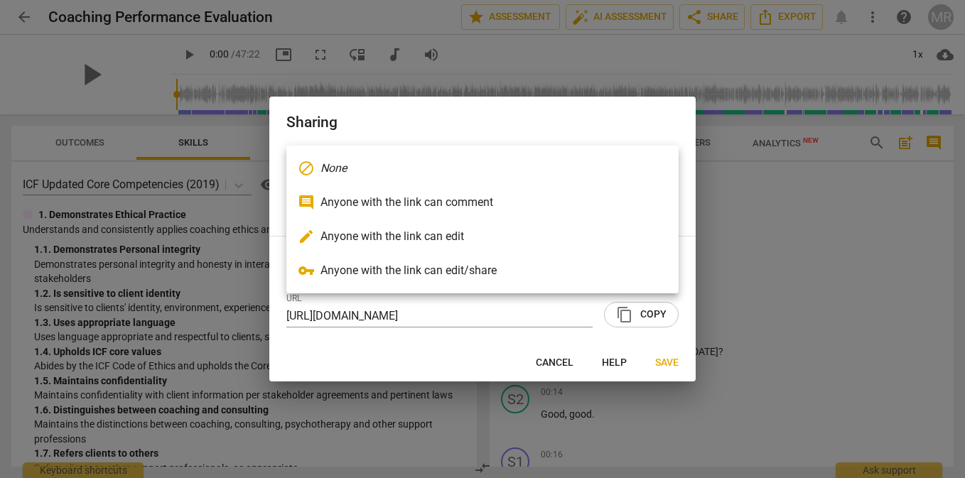
click at [655, 271] on li "vpn_key Anyone with the link can edit/share" at bounding box center [482, 271] width 392 height 34
radio input "false"
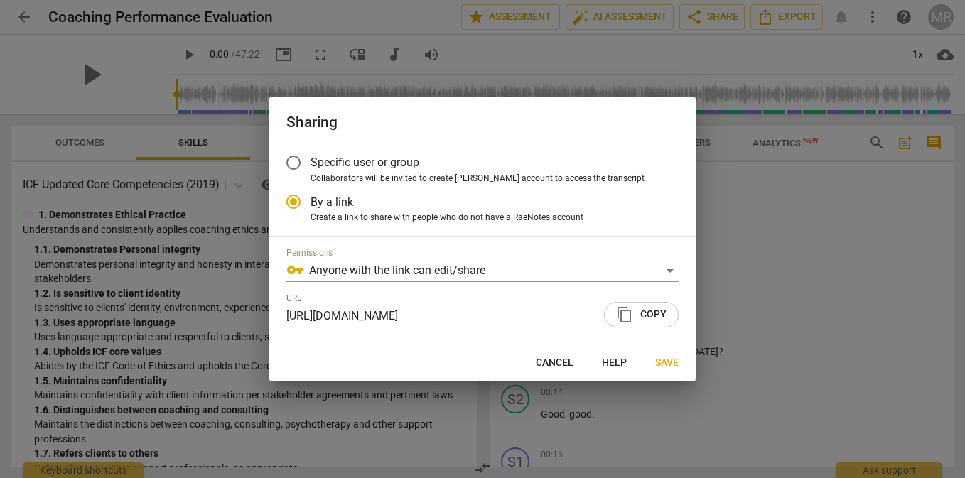
click at [647, 313] on span "content_copy Copy" at bounding box center [641, 314] width 50 height 17
click at [625, 317] on span "content_copy" at bounding box center [624, 314] width 17 height 17
click at [671, 359] on span "Save" at bounding box center [666, 363] width 23 height 14
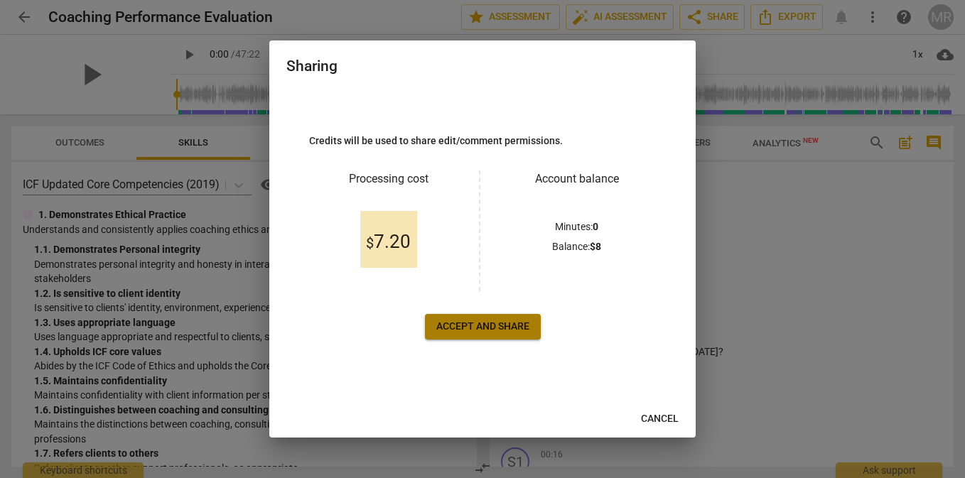
click at [488, 327] on span "Accept and share" at bounding box center [482, 327] width 93 height 14
